Goal: Task Accomplishment & Management: Use online tool/utility

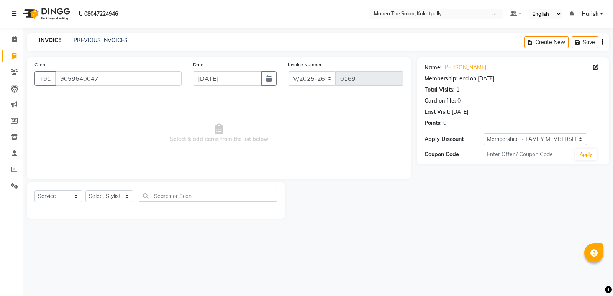
select select "5471"
select select "service"
select select "1: Object"
click at [106, 78] on input "9059640047" at bounding box center [118, 78] width 126 height 15
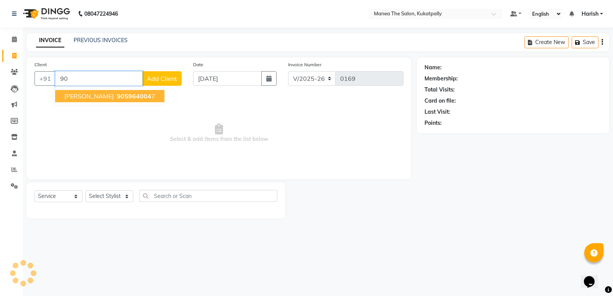
type input "9"
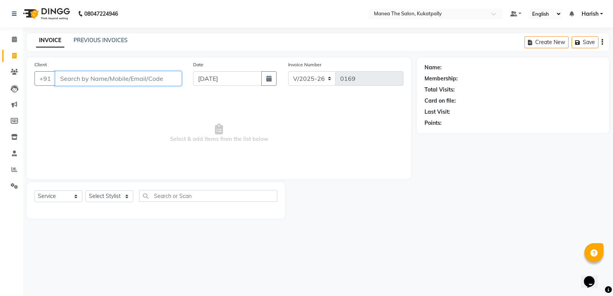
click at [126, 78] on input "Client" at bounding box center [118, 78] width 126 height 15
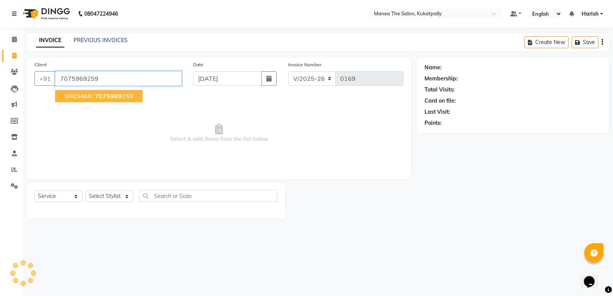
type input "7075969259"
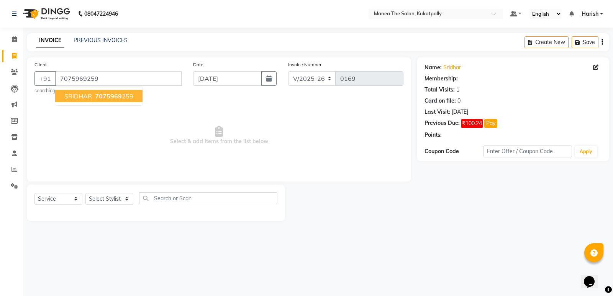
select select "1: Object"
click at [134, 139] on span "Select & add items from the list below" at bounding box center [218, 135] width 369 height 77
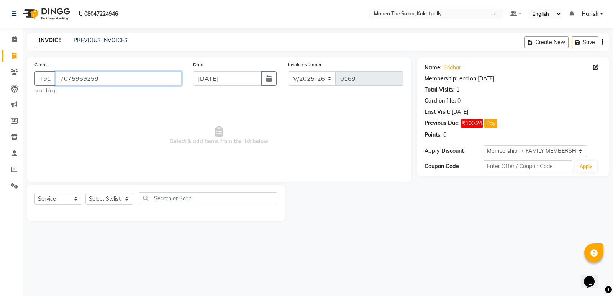
drag, startPoint x: 104, startPoint y: 77, endPoint x: 55, endPoint y: 78, distance: 49.4
click at [55, 78] on input "7075969259" at bounding box center [118, 78] width 126 height 15
click at [106, 114] on span "Select & add items from the list below" at bounding box center [218, 135] width 369 height 77
click at [475, 230] on main "INVOICE PREVIOUS INVOICES Create New Save Client [PHONE_NUMBER] searching... Da…" at bounding box center [318, 132] width 590 height 199
click at [492, 119] on button "Pay" at bounding box center [490, 123] width 13 height 9
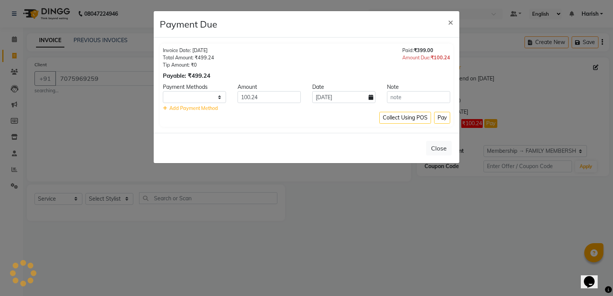
select select "1"
click at [441, 116] on button "Pay" at bounding box center [442, 118] width 16 height 12
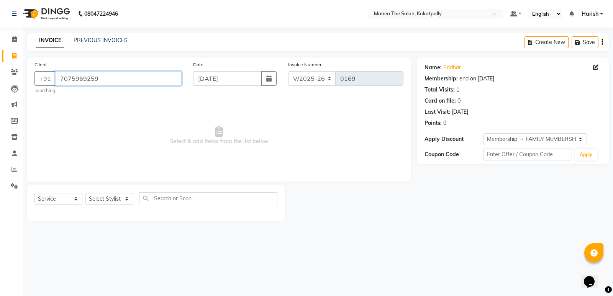
click at [105, 80] on input "7075969259" at bounding box center [118, 78] width 126 height 15
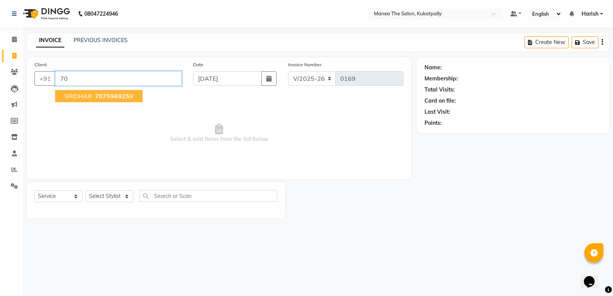
type input "7"
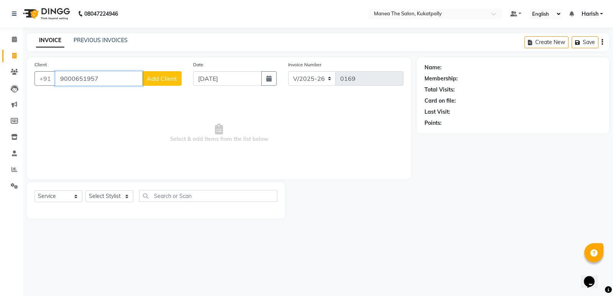
click at [104, 80] on input "9000651957" at bounding box center [98, 78] width 87 height 15
type input "9"
